Goal: Task Accomplishment & Management: Manage account settings

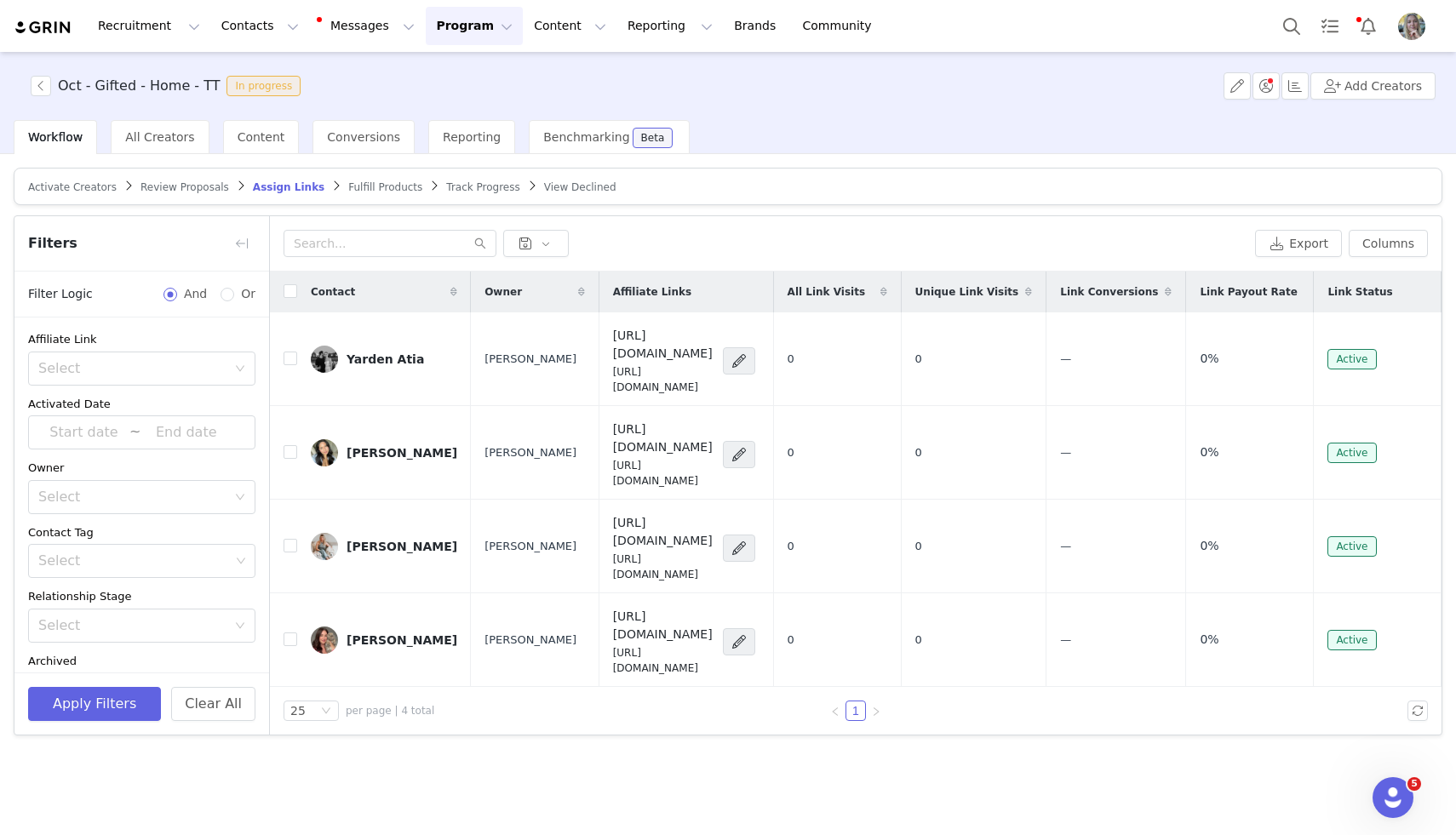
scroll to position [112, 0]
click at [186, 182] on span "Review Proposals" at bounding box center [185, 186] width 88 height 12
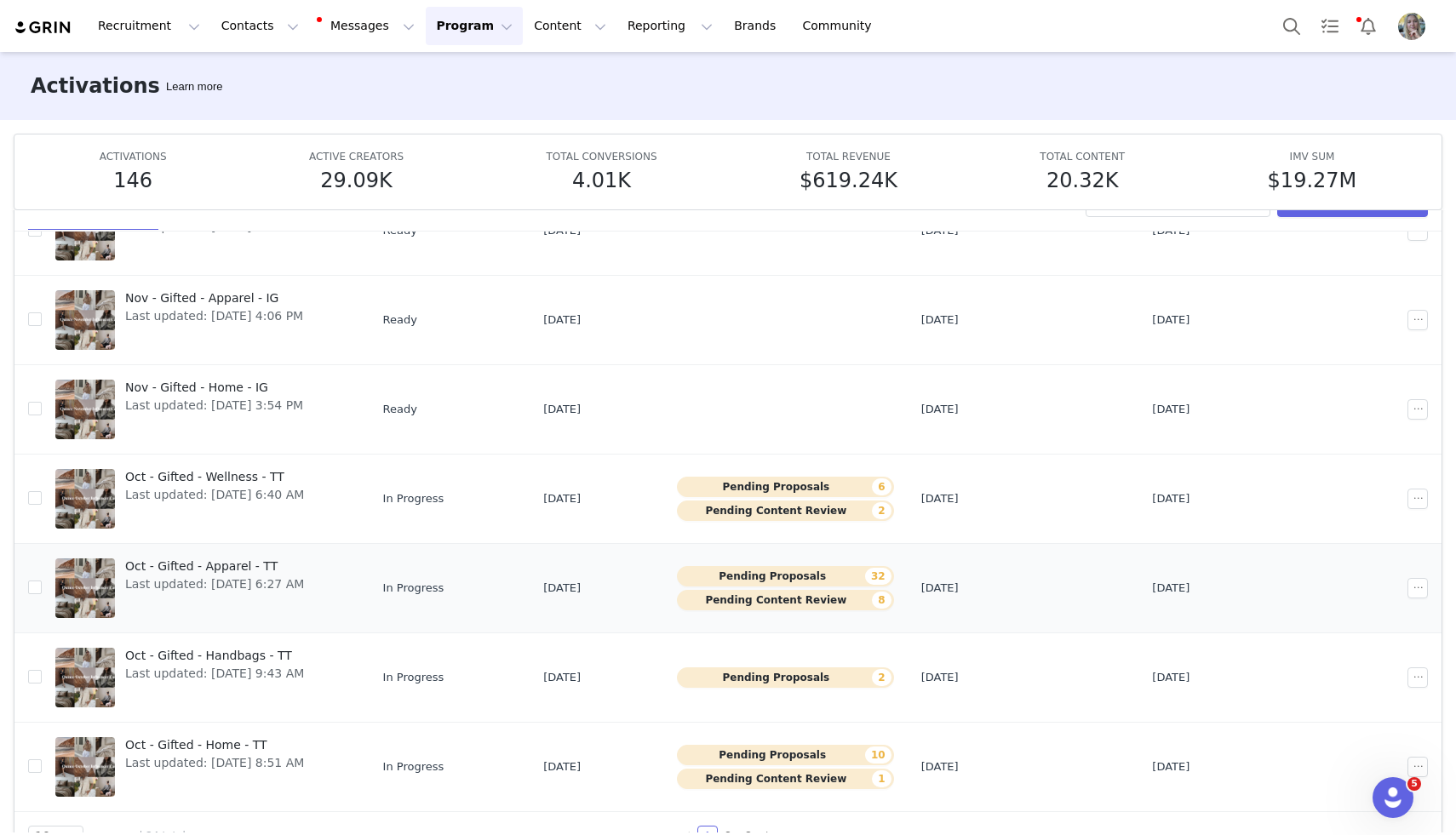
scroll to position [52, 0]
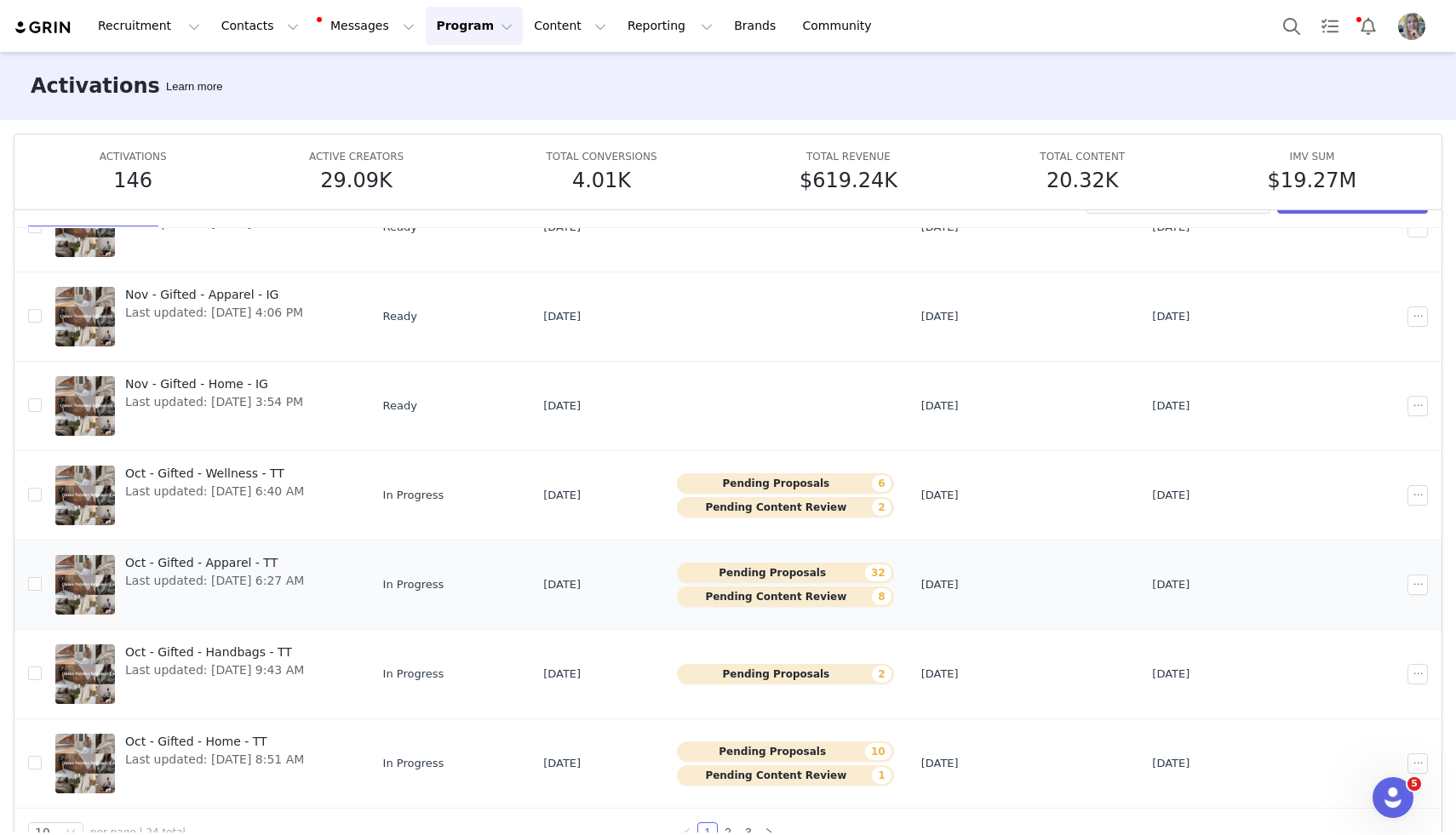
click at [233, 569] on span "Oct - Gifted - Apparel - TT" at bounding box center [215, 562] width 179 height 18
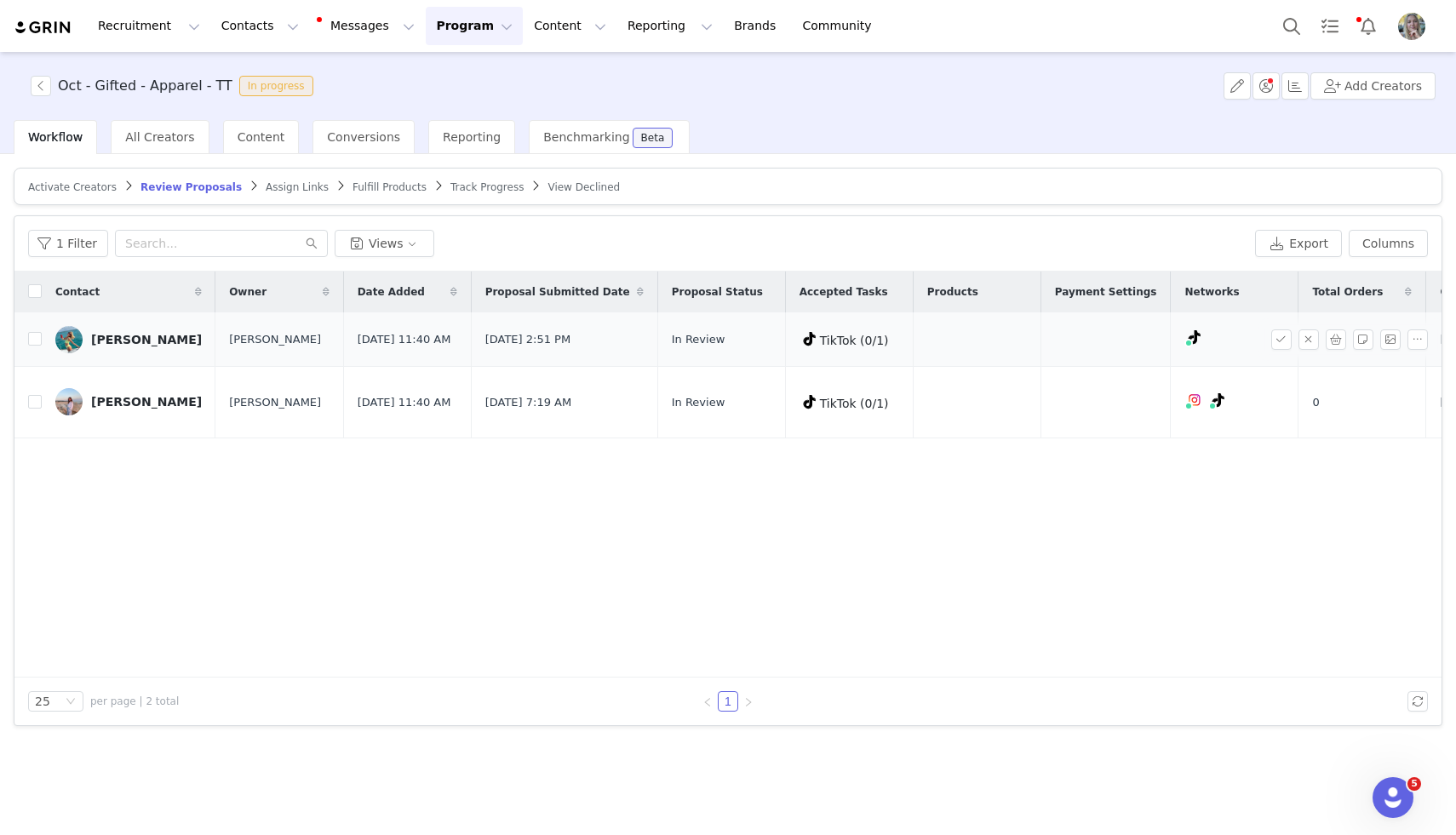
scroll to position [0, 307]
